Goal: Information Seeking & Learning: Learn about a topic

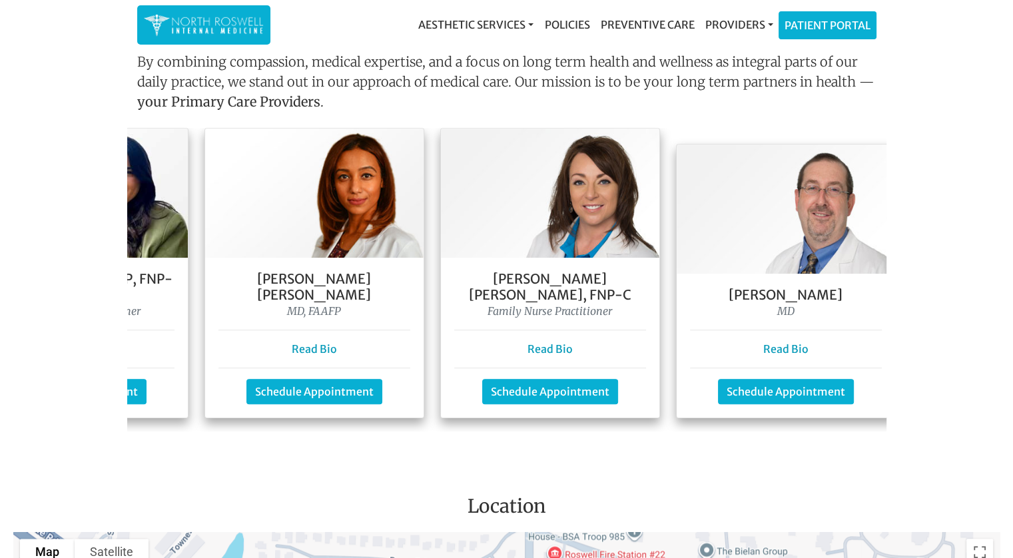
scroll to position [0, 440]
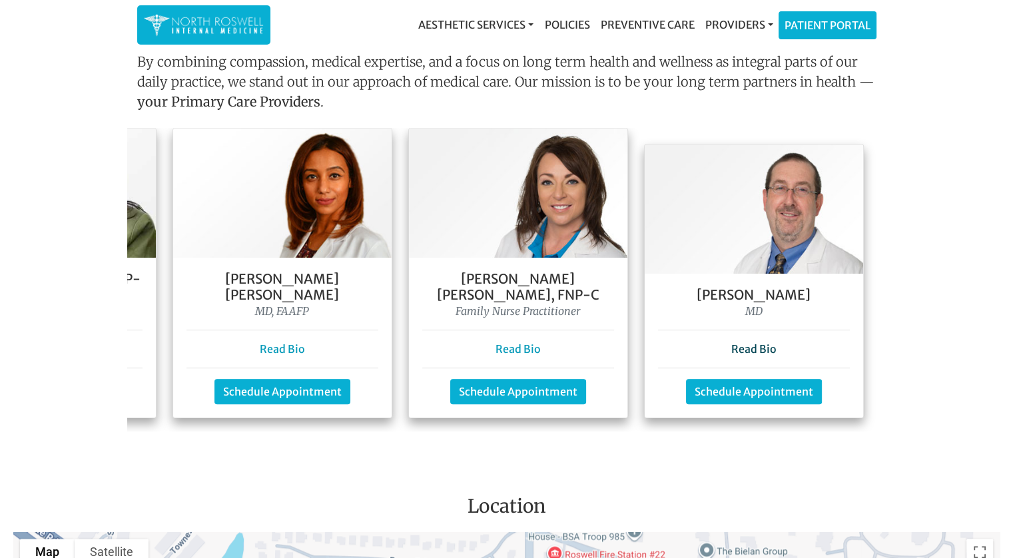
click at [739, 342] on link "Read Bio" at bounding box center [753, 348] width 45 height 13
click at [516, 342] on link "Read Bio" at bounding box center [518, 348] width 45 height 13
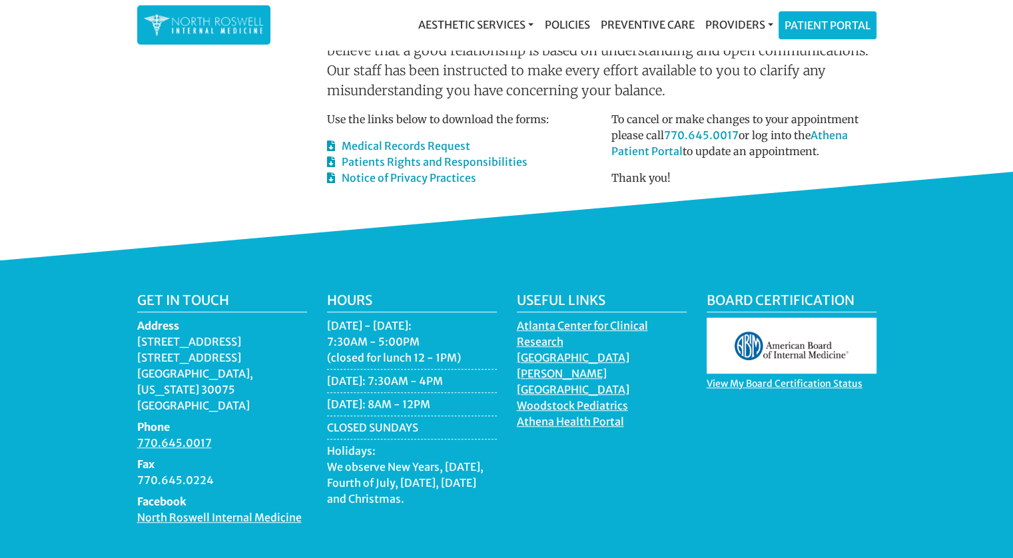
scroll to position [799, 0]
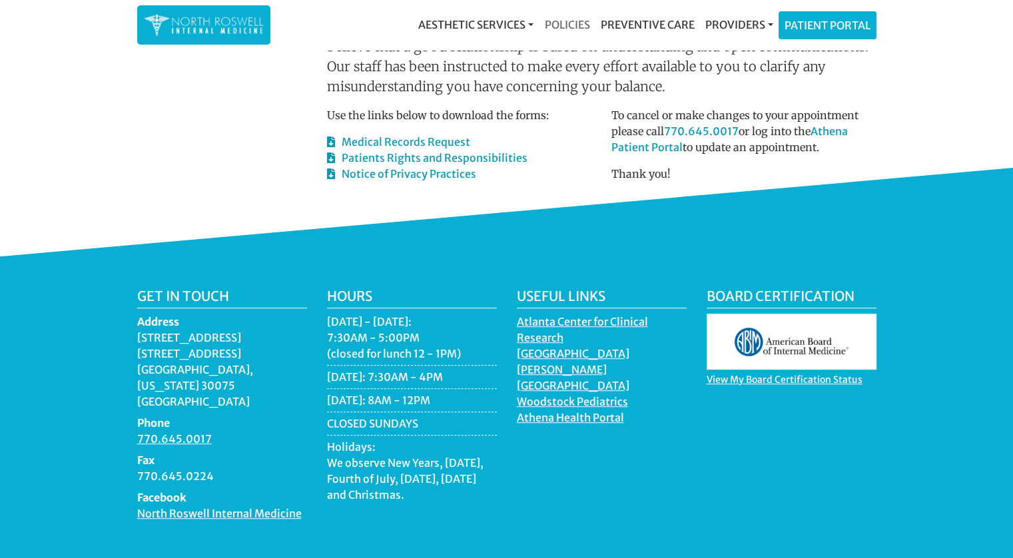
click at [576, 17] on link "Policies" at bounding box center [567, 24] width 56 height 27
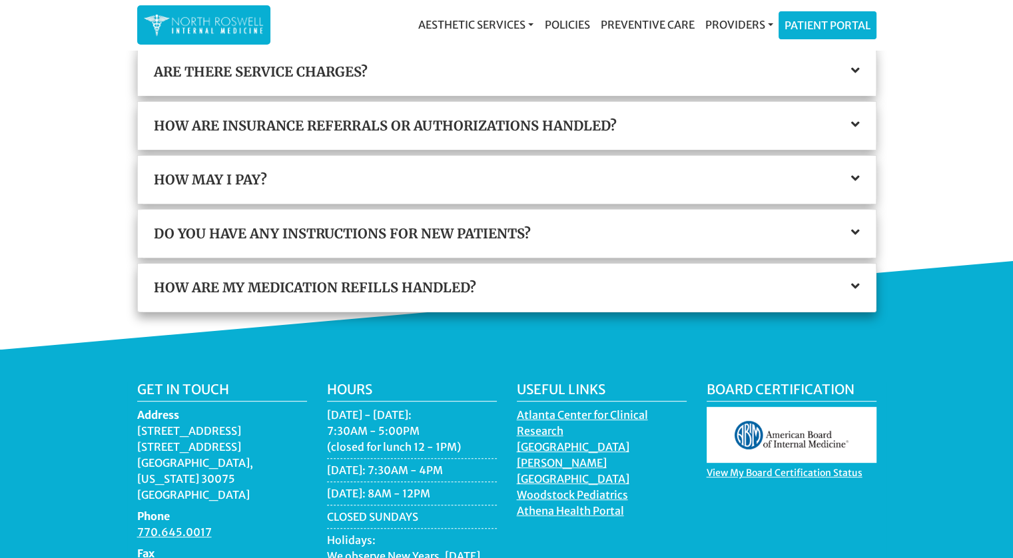
scroll to position [466, 0]
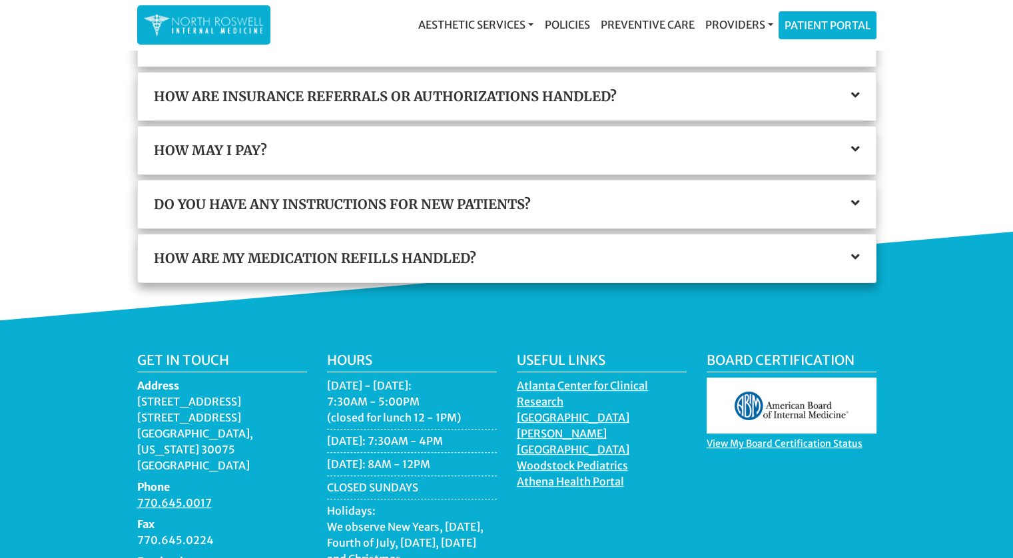
click at [857, 255] on icon at bounding box center [855, 256] width 9 height 13
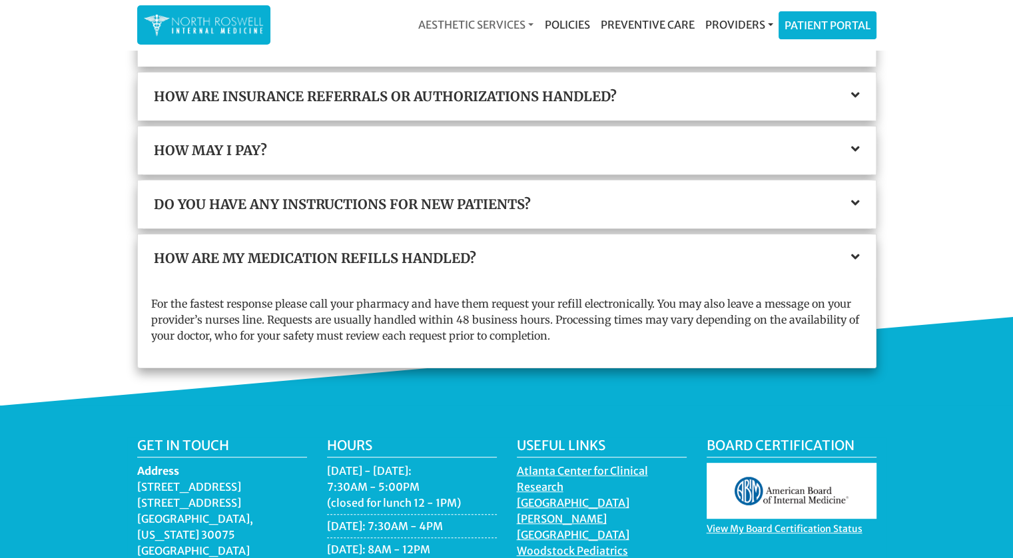
click at [529, 21] on link "Aesthetic Services" at bounding box center [476, 24] width 126 height 27
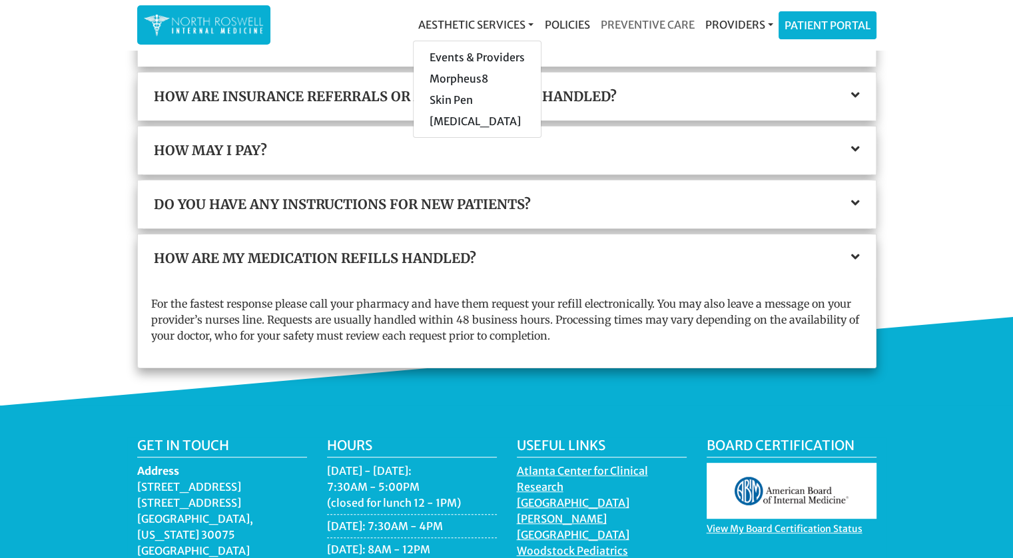
click at [650, 21] on link "Preventive Care" at bounding box center [647, 24] width 105 height 27
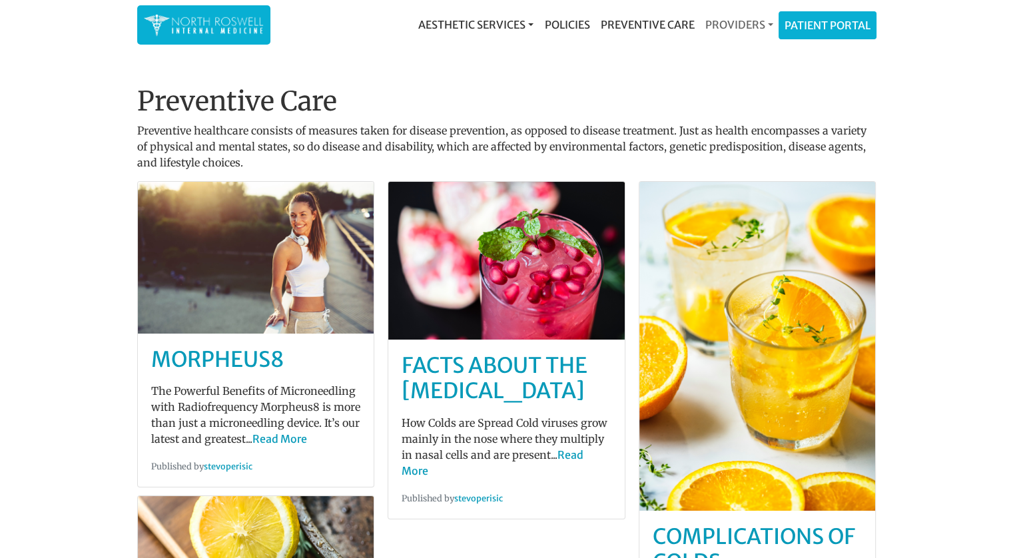
click at [773, 25] on link "Providers" at bounding box center [738, 24] width 79 height 27
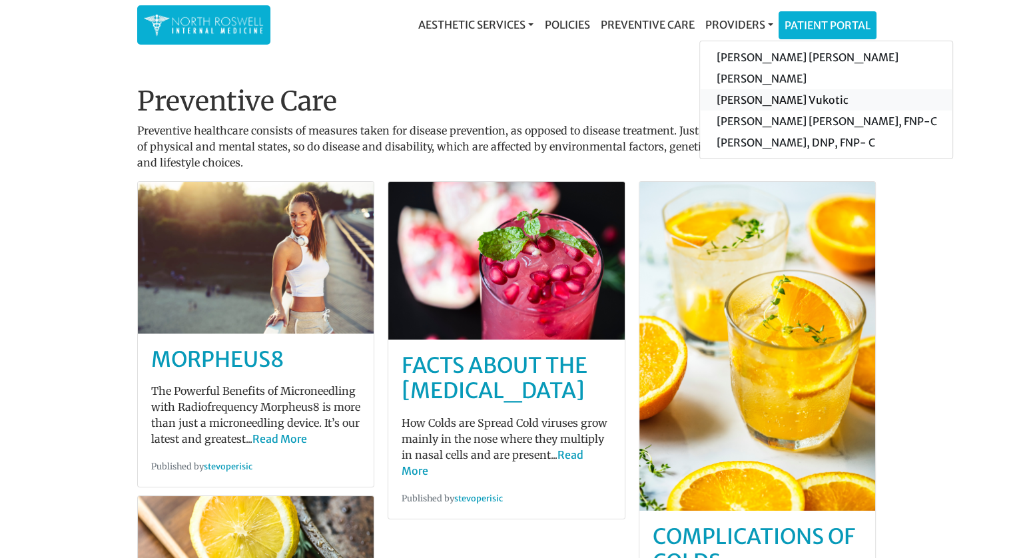
click at [750, 100] on link "[PERSON_NAME] Vukotic" at bounding box center [826, 99] width 252 height 21
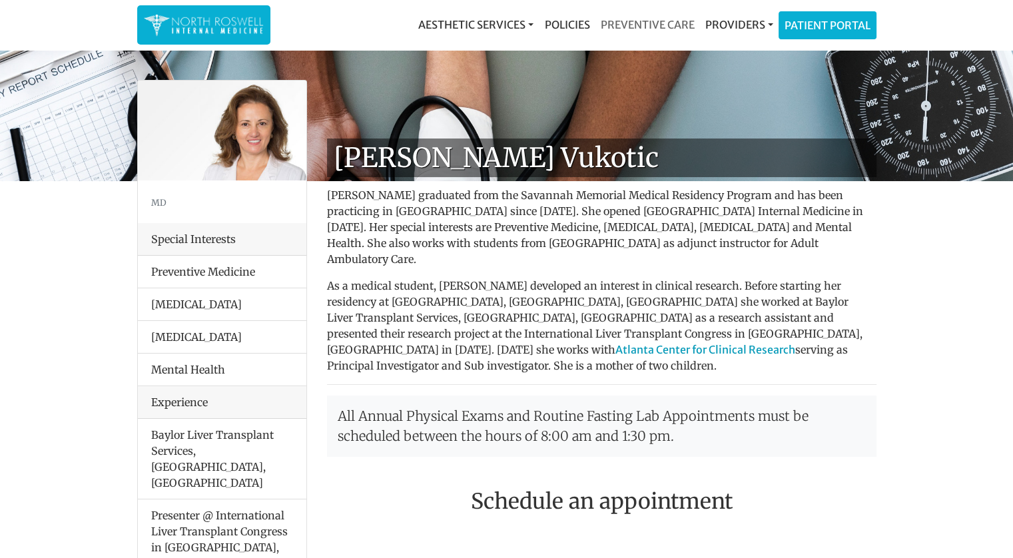
click at [629, 19] on link "Preventive Care" at bounding box center [647, 24] width 105 height 27
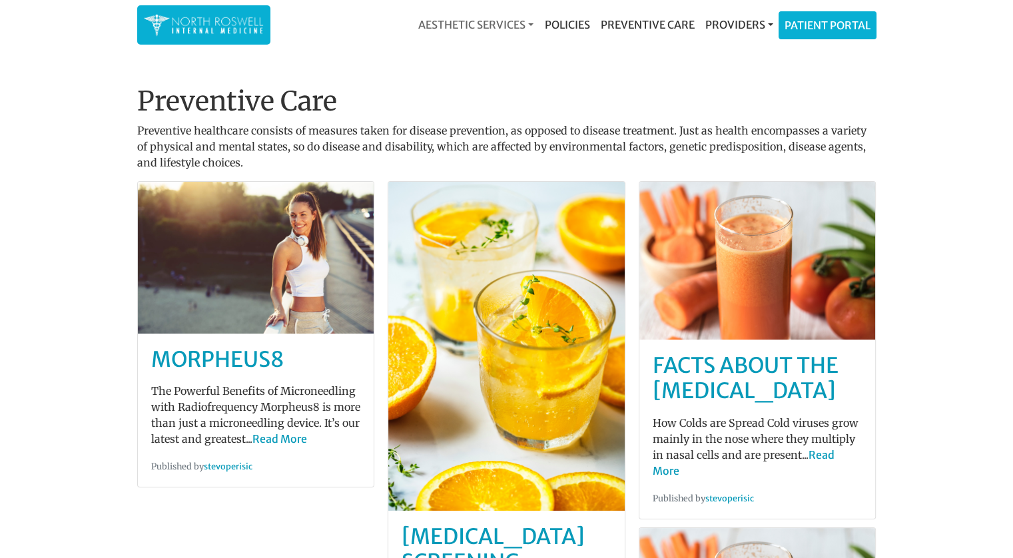
click at [493, 21] on link "Aesthetic Services" at bounding box center [476, 24] width 126 height 27
click at [484, 57] on link "Events & Providers" at bounding box center [477, 57] width 127 height 21
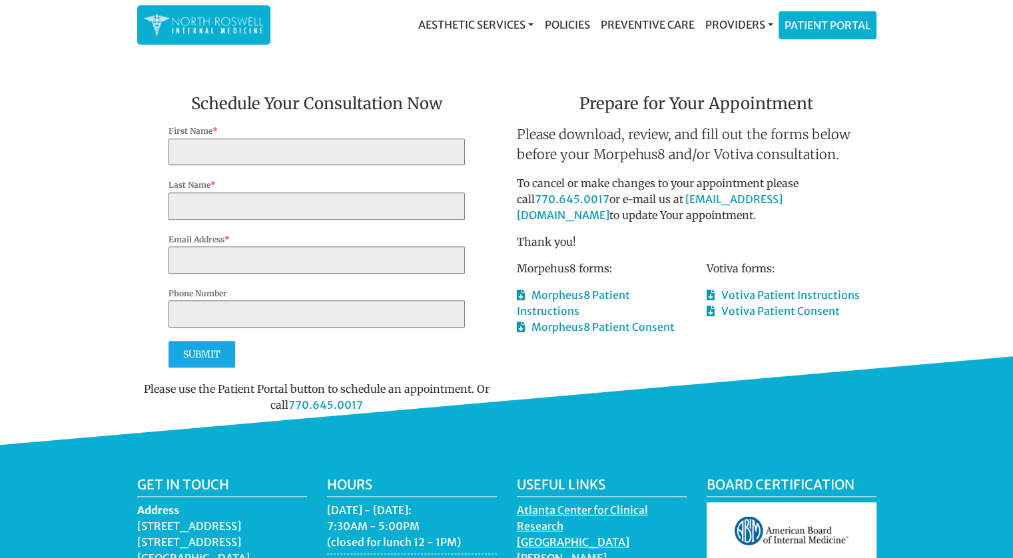
scroll to position [1532, 0]
